Goal: Obtain resource: Download file/media

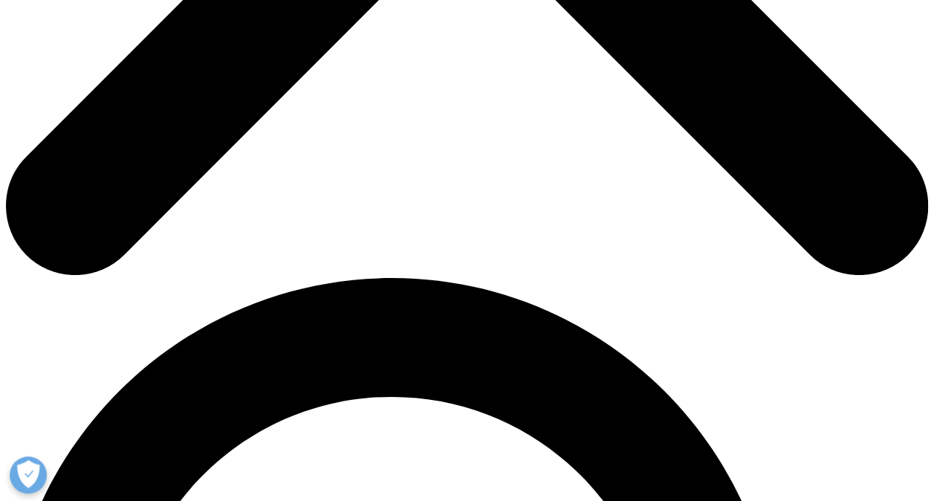
scroll to position [743, 0]
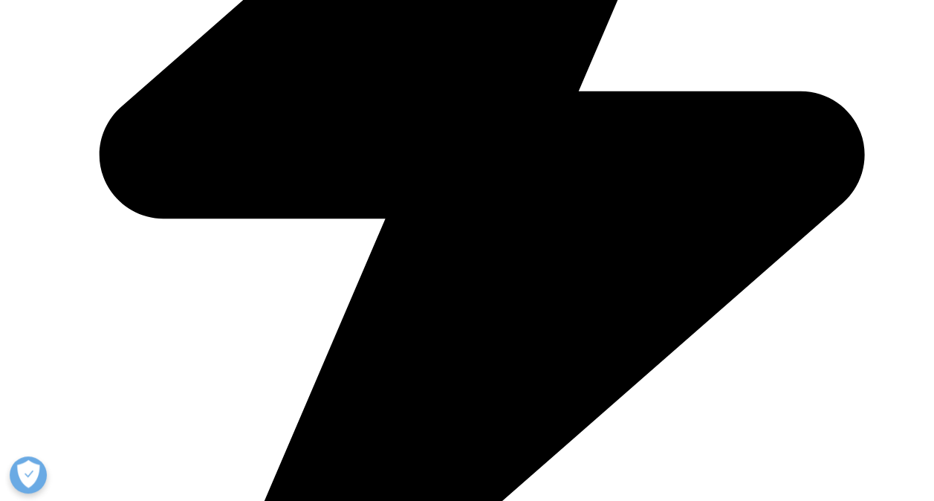
type input "Rai"
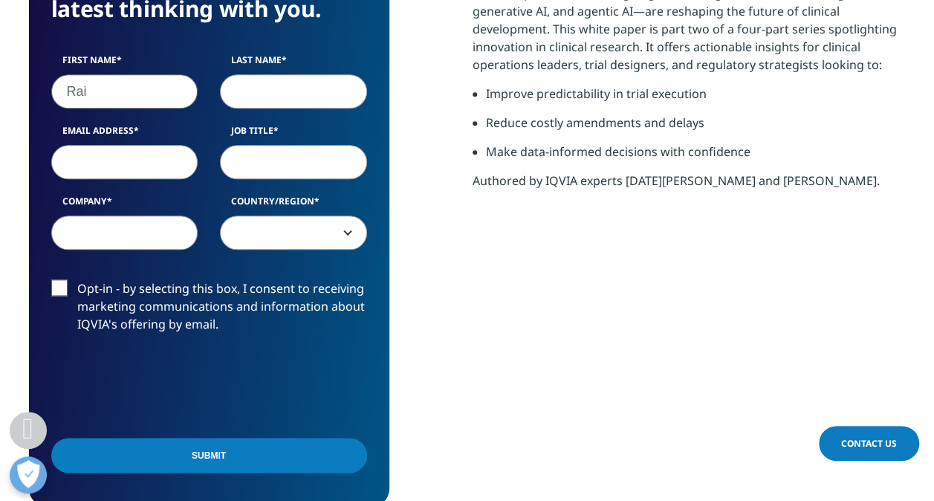
type input "Ginadea"
type input "[EMAIL_ADDRESS][DOMAIN_NAME]"
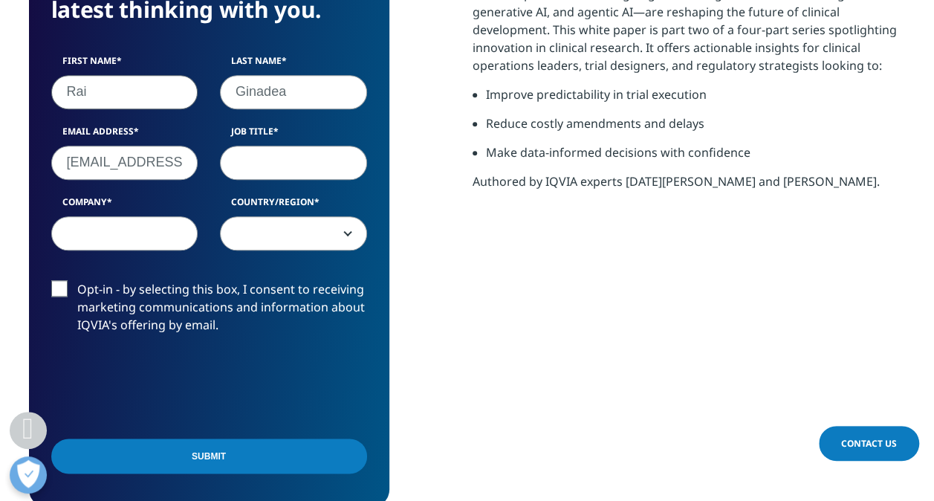
type input "IQVIA"
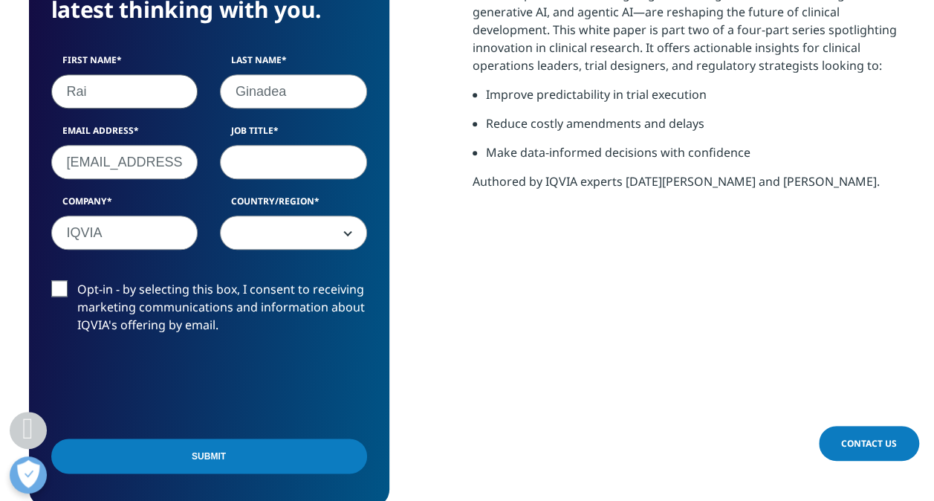
select select "[GEOGRAPHIC_DATA]"
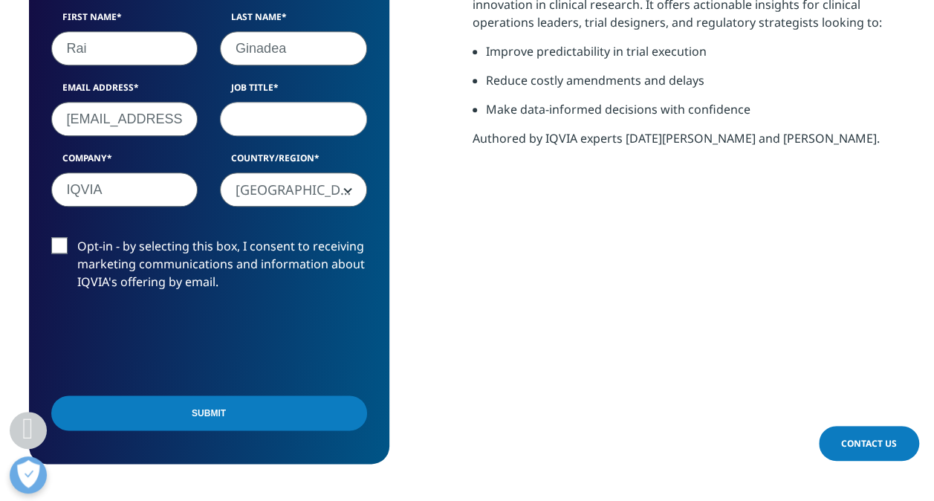
scroll to position [818, 0]
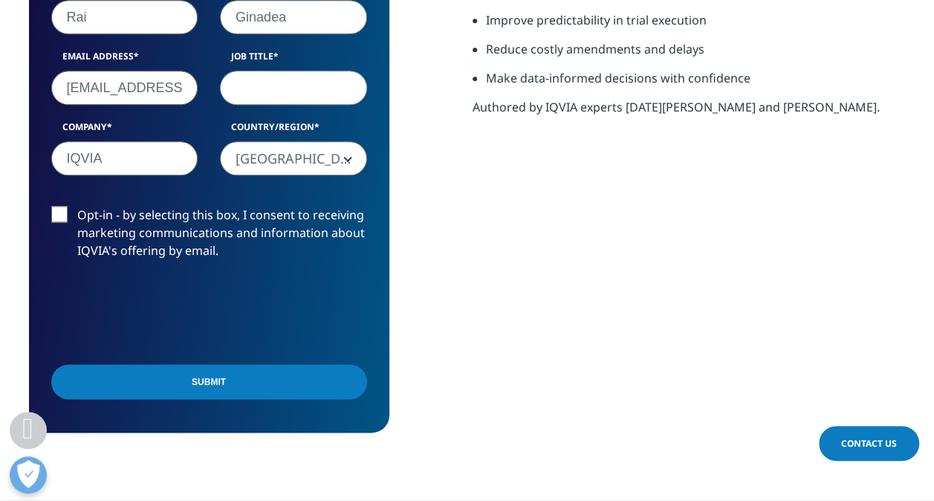
click at [214, 376] on input "Submit" at bounding box center [209, 381] width 316 height 35
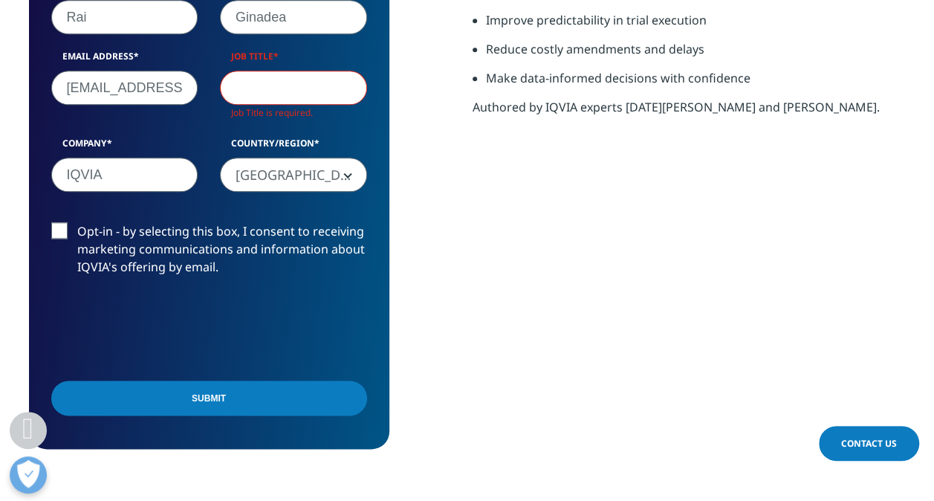
scroll to position [591, 877]
click at [315, 88] on input "Job Title" at bounding box center [293, 88] width 147 height 34
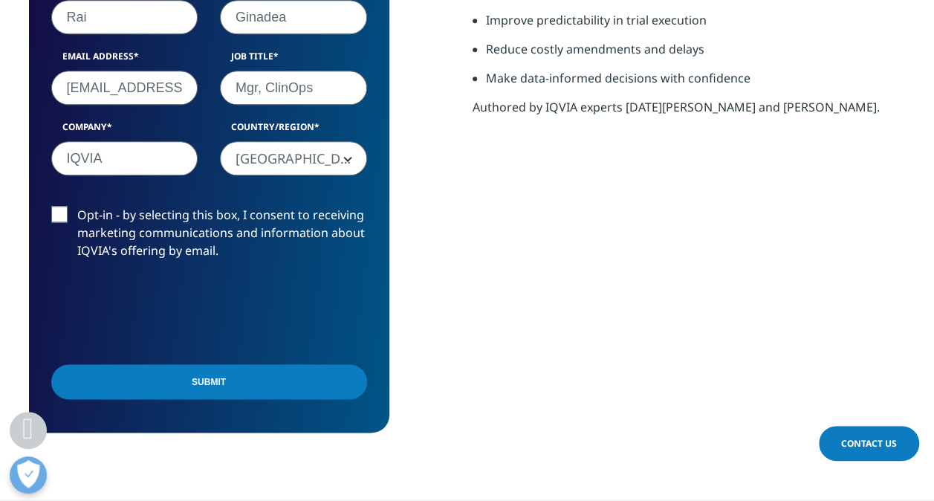
type input "Mgr, ClinOps"
click at [236, 384] on input "Submit" at bounding box center [209, 381] width 316 height 35
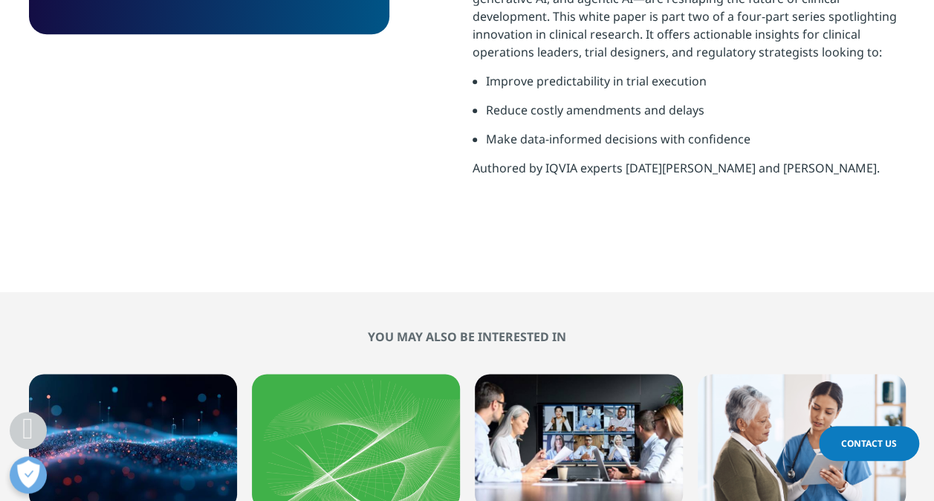
scroll to position [623, 0]
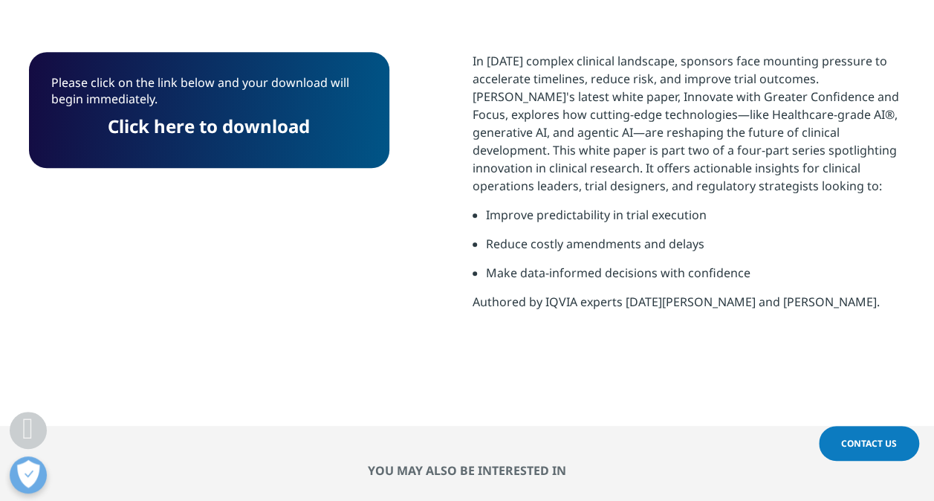
click at [205, 114] on link "Click here to download" at bounding box center [209, 126] width 202 height 25
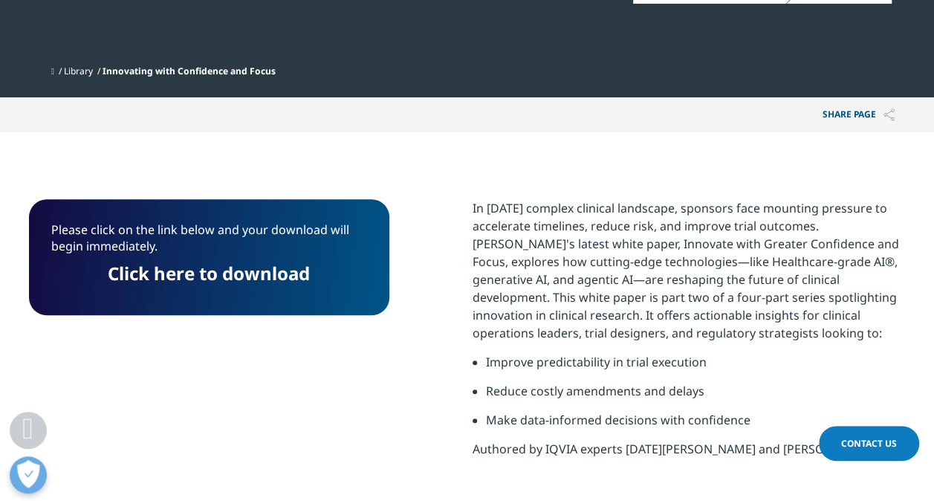
scroll to position [251, 0]
